Goal: Find specific page/section: Find specific page/section

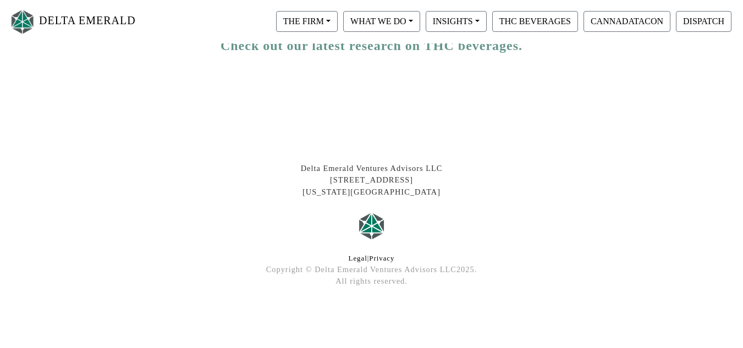
scroll to position [35, 0]
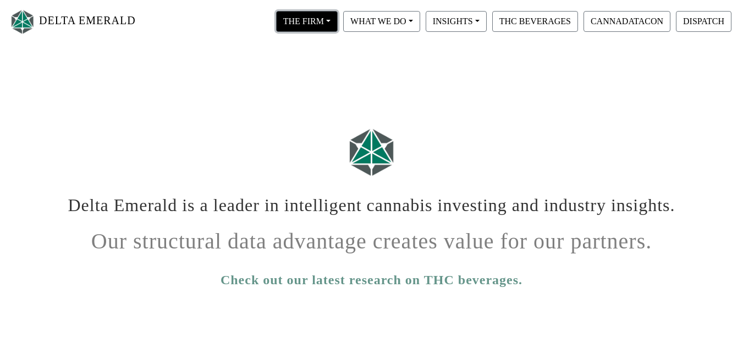
click at [333, 21] on button "THE FIRM" at bounding box center [307, 21] width 62 height 21
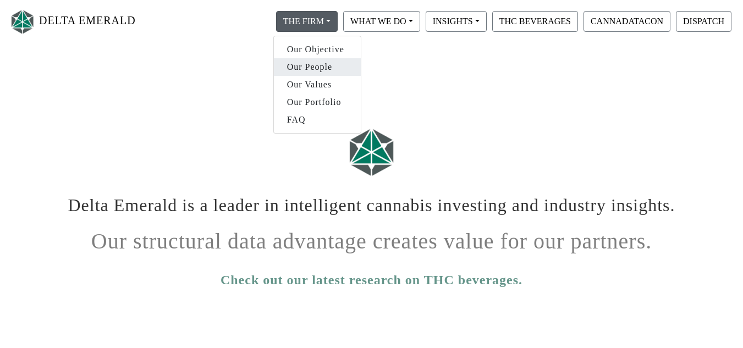
click at [318, 65] on link "Our People" at bounding box center [317, 67] width 87 height 18
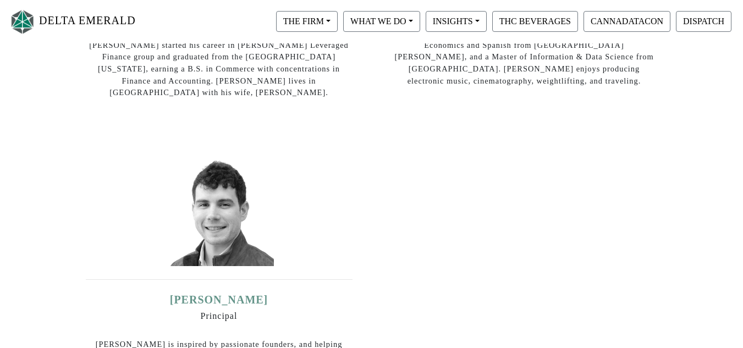
scroll to position [477, 0]
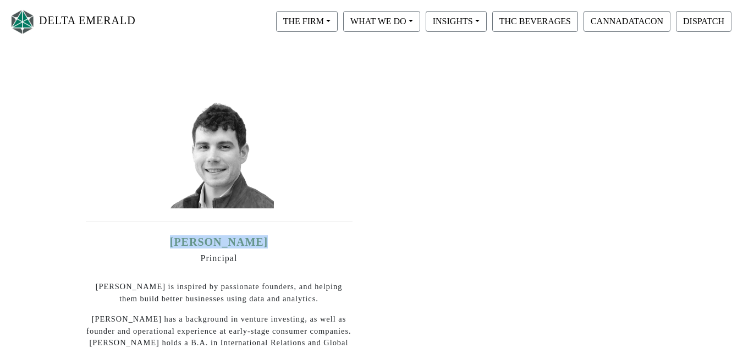
drag, startPoint x: 261, startPoint y: 223, endPoint x: 167, endPoint y: 223, distance: 94.0
click at [167, 223] on div "Michael Smith Principal Mike is inspired by passionate founders, and helping th…" at bounding box center [219, 239] width 289 height 305
click at [185, 236] on link "Michael Smith" at bounding box center [219, 242] width 95 height 12
